Goal: Entertainment & Leisure: Consume media (video, audio)

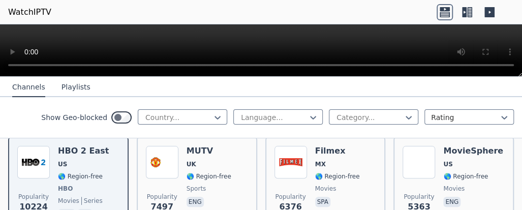
scroll to position [145, 0]
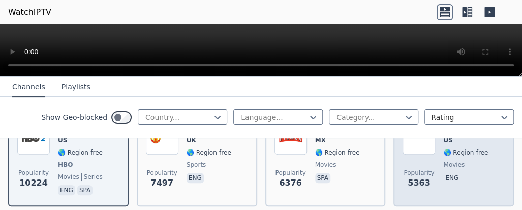
click at [473, 161] on span "movies" at bounding box center [473, 165] width 60 height 8
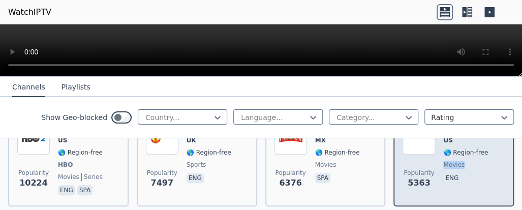
click at [473, 161] on span "movies" at bounding box center [473, 165] width 60 height 8
click at [499, 148] on div "Popularity 5363 MovieSphere US 🌎 Region-free movies eng" at bounding box center [454, 159] width 102 height 75
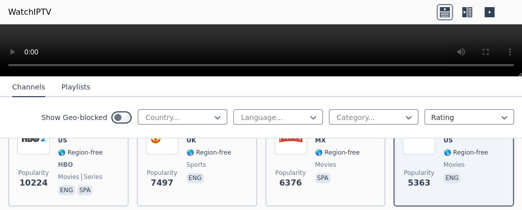
click at [74, 86] on button "Playlists" at bounding box center [76, 87] width 29 height 19
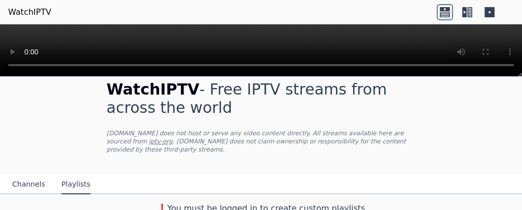
click at [25, 175] on button "Channels" at bounding box center [28, 184] width 33 height 19
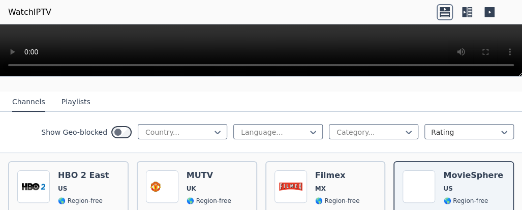
scroll to position [121, 0]
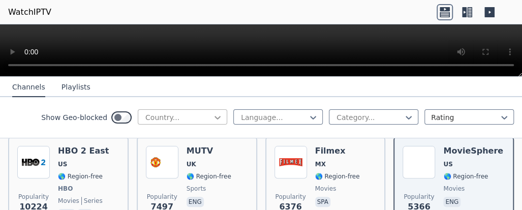
click at [220, 115] on icon at bounding box center [217, 117] width 10 height 10
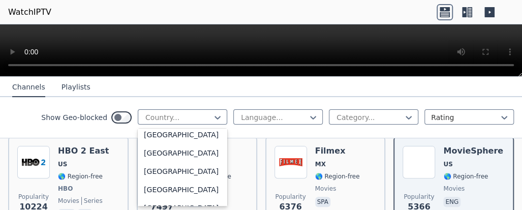
scroll to position [3558, 0]
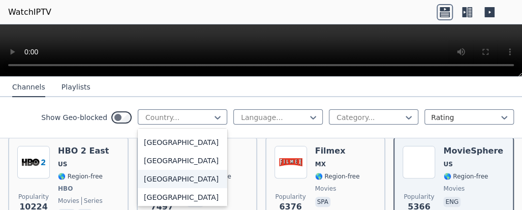
click at [186, 188] on div "[GEOGRAPHIC_DATA]" at bounding box center [182, 179] width 89 height 18
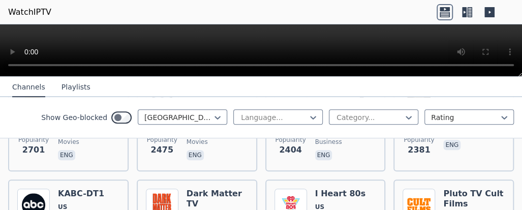
scroll to position [305, 0]
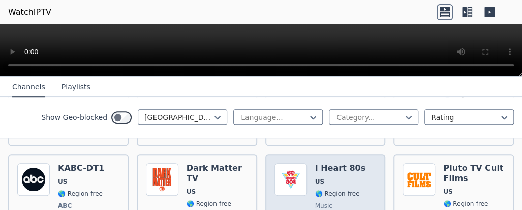
click at [306, 164] on img at bounding box center [291, 179] width 33 height 33
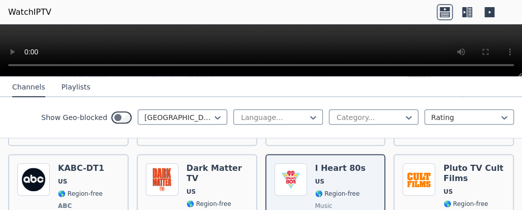
click at [370, 133] on div "Show Geo-blocked [GEOGRAPHIC_DATA] Language... Category... Rating" at bounding box center [261, 117] width 522 height 41
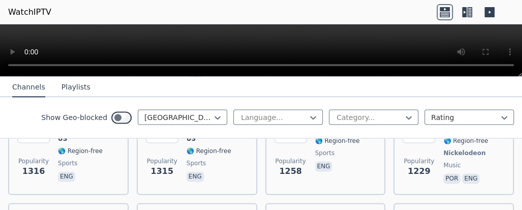
scroll to position [614, 0]
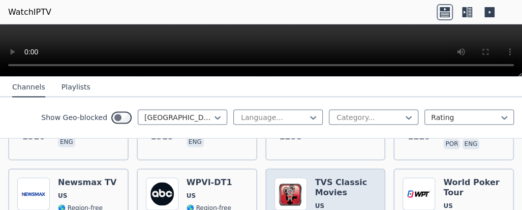
click at [332, 180] on h6 "TVS Classic Movies" at bounding box center [346, 187] width 62 height 20
click at [340, 187] on h6 "TVS Classic Movies" at bounding box center [346, 187] width 62 height 20
click at [355, 186] on h6 "TVS Classic Movies" at bounding box center [346, 187] width 62 height 20
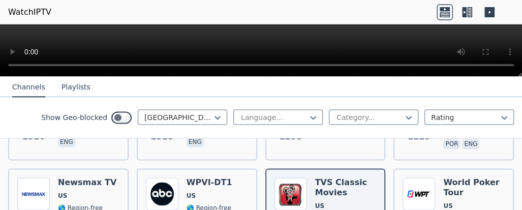
click at [406, 91] on nav "Channels Playlists" at bounding box center [261, 87] width 522 height 20
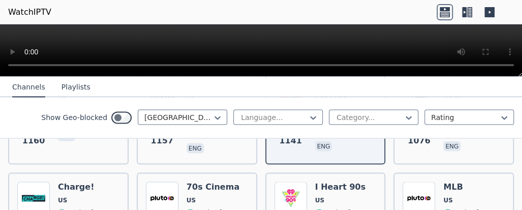
scroll to position [717, 0]
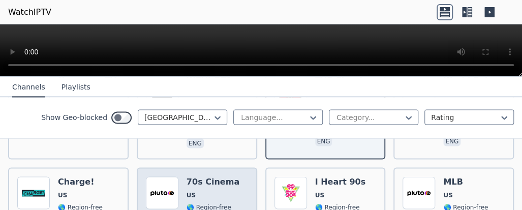
click at [222, 176] on h6 "70s Cinema" at bounding box center [213, 181] width 53 height 10
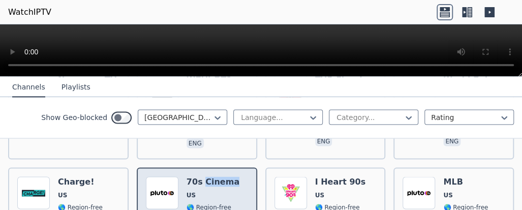
click at [222, 176] on h6 "70s Cinema" at bounding box center [213, 181] width 53 height 10
click at [224, 191] on span "US" at bounding box center [213, 195] width 53 height 8
